Goal: Task Accomplishment & Management: Manage account settings

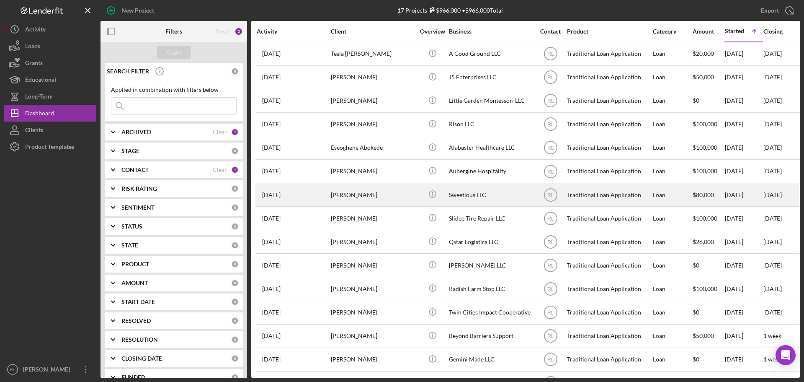
click at [383, 191] on div "[PERSON_NAME]" at bounding box center [373, 194] width 84 height 22
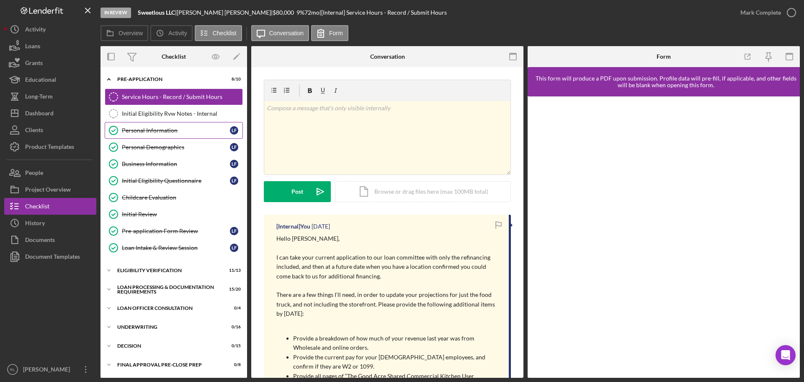
click at [177, 126] on link "Personal Information Personal Information L F" at bounding box center [174, 130] width 138 height 17
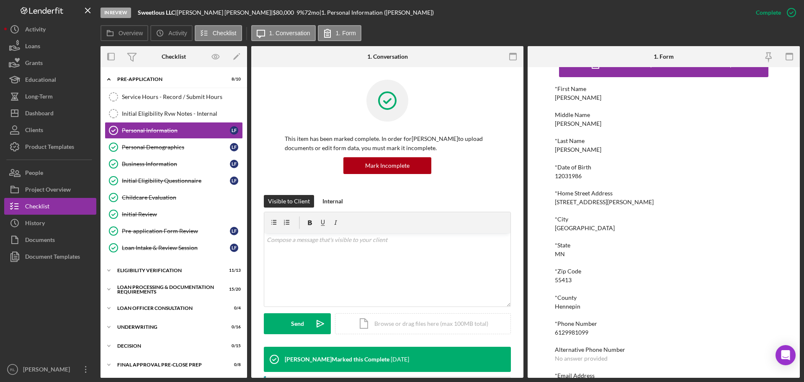
scroll to position [46, 0]
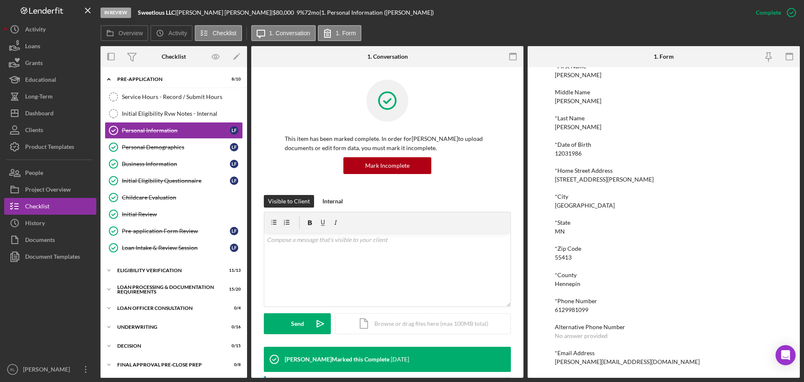
click at [579, 304] on div "*Phone Number [PHONE_NUMBER]" at bounding box center [664, 304] width 218 height 15
click at [574, 311] on div "6129981099" at bounding box center [572, 309] width 34 height 7
click at [623, 234] on div "*[GEOGRAPHIC_DATA][US_STATE]" at bounding box center [664, 226] width 218 height 15
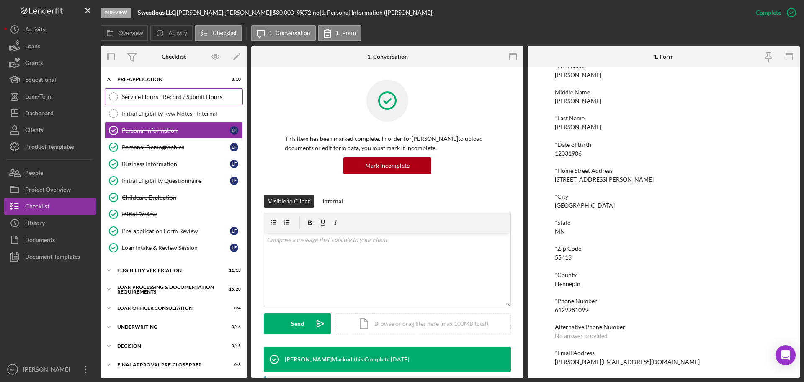
click at [160, 99] on div "Service Hours - Record / Submit Hours" at bounding box center [182, 96] width 121 height 7
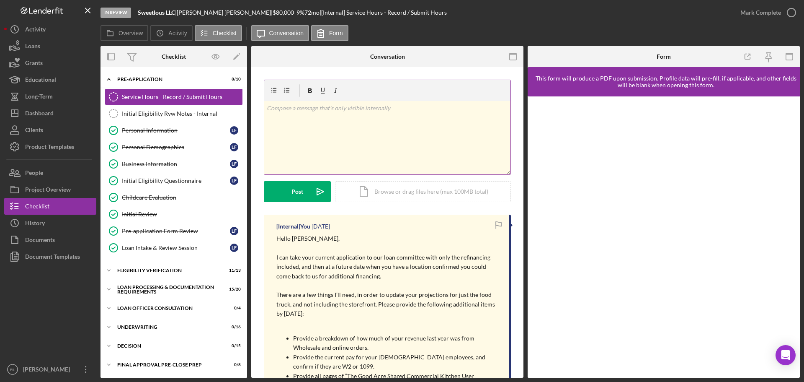
click at [342, 149] on div "v Color teal Color pink Remove color Add row above Add row below Add column bef…" at bounding box center [387, 137] width 246 height 73
click at [367, 131] on div "v Color teal Color pink Remove color Add row above Add row below Add column bef…" at bounding box center [387, 137] width 246 height 73
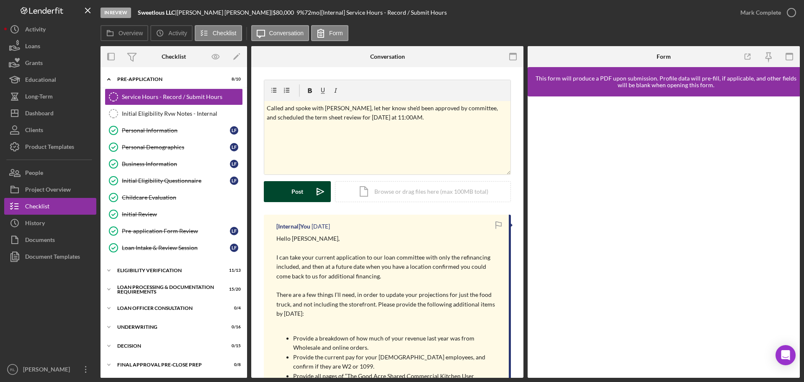
click at [300, 186] on div "Post" at bounding box center [297, 191] width 12 height 21
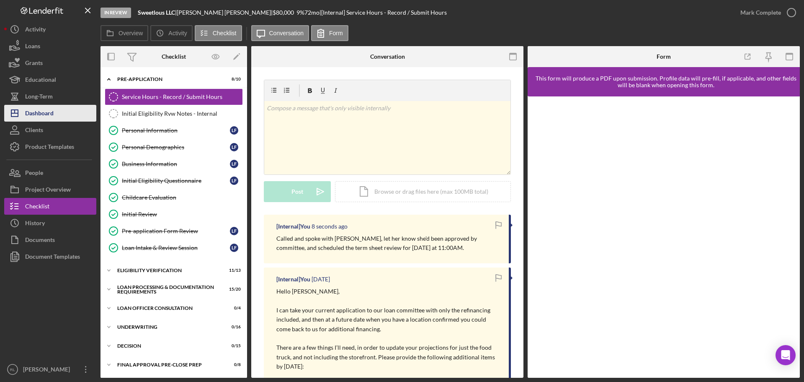
click at [53, 116] on div "Dashboard" at bounding box center [39, 114] width 28 height 19
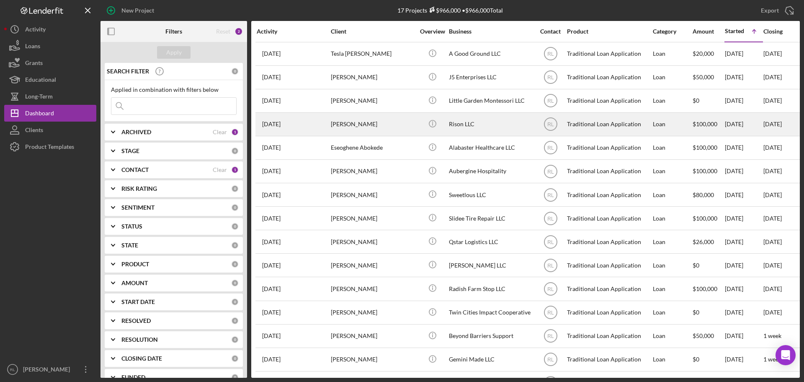
click at [411, 124] on div "[PERSON_NAME]" at bounding box center [373, 124] width 84 height 22
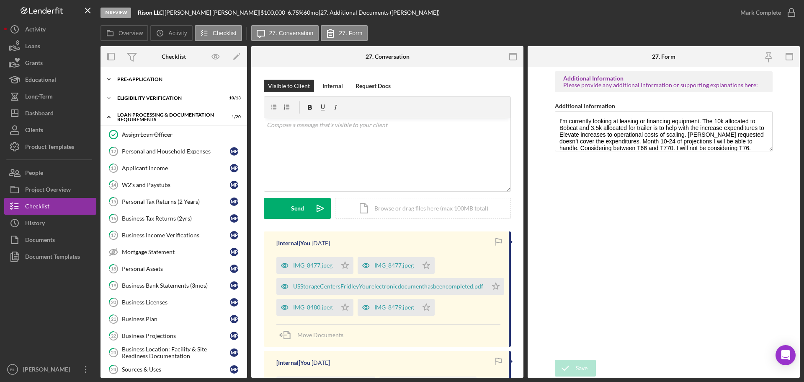
click at [163, 82] on div "Icon/Expander Pre-Application 9 / 10" at bounding box center [174, 79] width 147 height 17
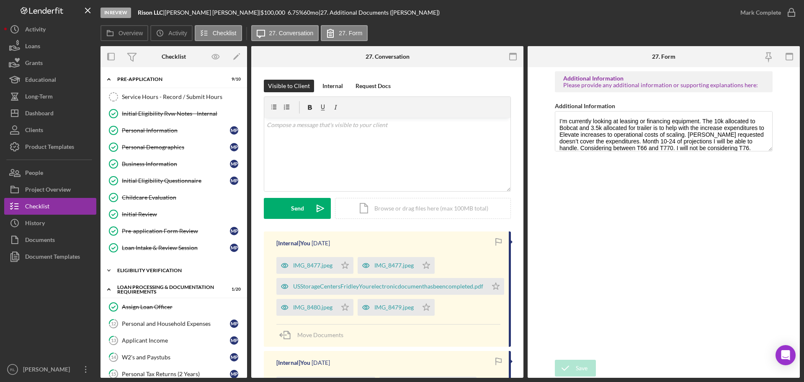
click at [152, 268] on div "Eligibility Verification" at bounding box center [176, 270] width 119 height 5
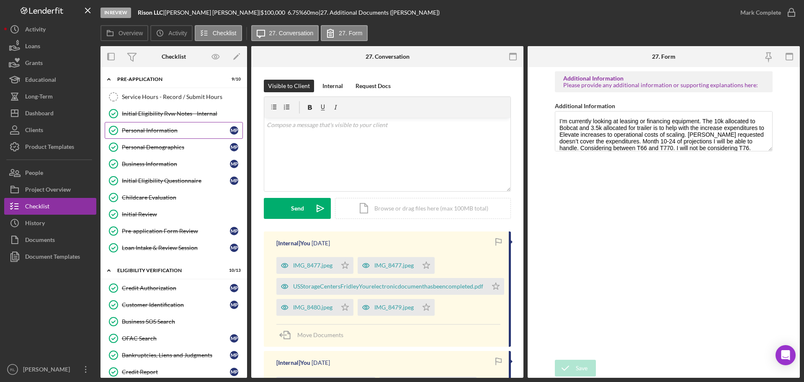
click at [164, 124] on link "Personal Information Personal Information M P" at bounding box center [174, 130] width 138 height 17
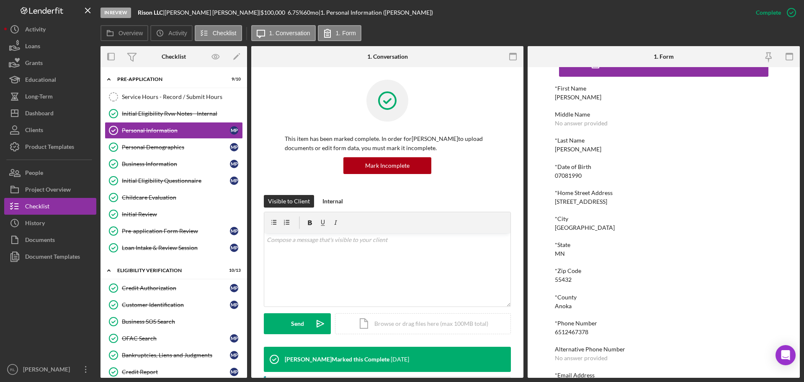
scroll to position [46, 0]
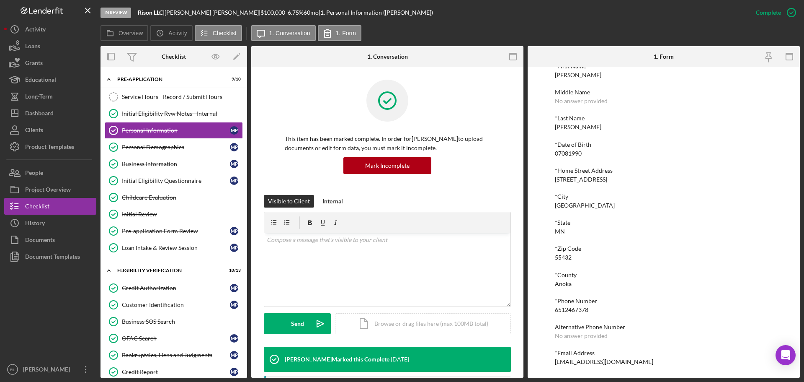
click at [583, 310] on div "6512467378" at bounding box center [572, 309] width 34 height 7
copy div "6512467378"
click at [572, 191] on div "*First Name [PERSON_NAME] Middle Name No answer provided *Last Name [PERSON_NAM…" at bounding box center [664, 214] width 218 height 302
drag, startPoint x: 189, startPoint y: 98, endPoint x: 197, endPoint y: 106, distance: 11.6
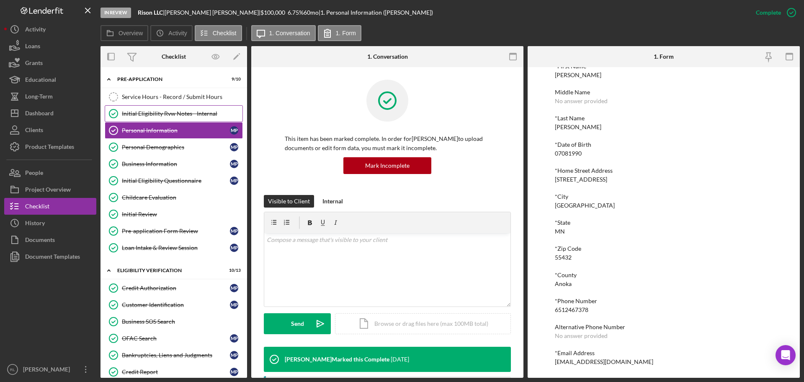
click at [189, 98] on div "Service Hours - Record / Submit Hours" at bounding box center [182, 96] width 121 height 7
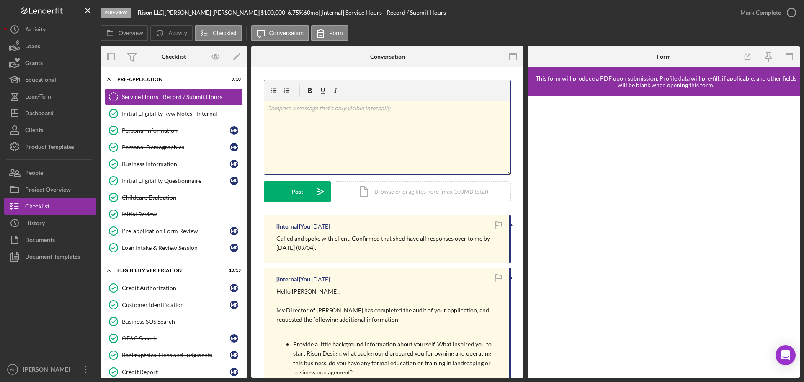
click at [342, 157] on div "v Color teal Color pink Remove color Add row above Add row below Add column bef…" at bounding box center [387, 137] width 246 height 73
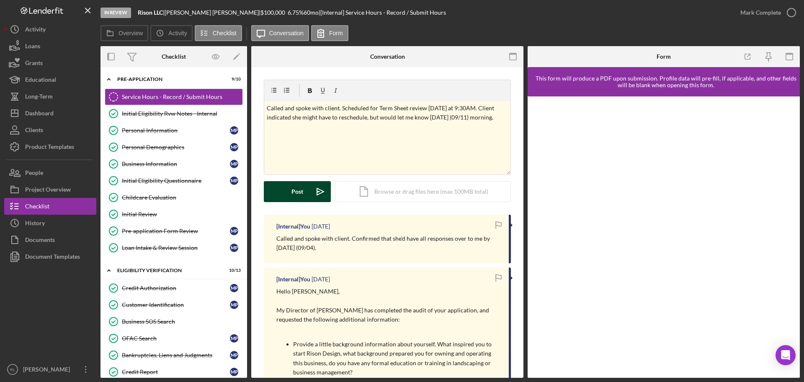
click at [289, 197] on button "Post Icon/icon-invite-send" at bounding box center [297, 191] width 67 height 21
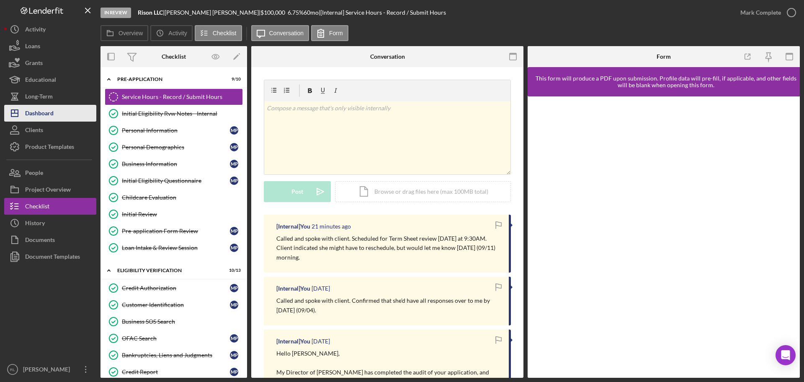
click at [54, 109] on div "Dashboard" at bounding box center [39, 114] width 28 height 19
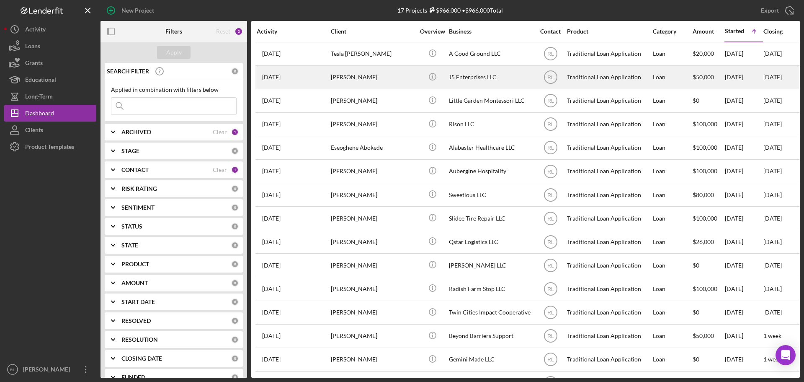
click at [387, 82] on div "[PERSON_NAME]" at bounding box center [373, 77] width 84 height 22
